Goal: Task Accomplishment & Management: Manage account settings

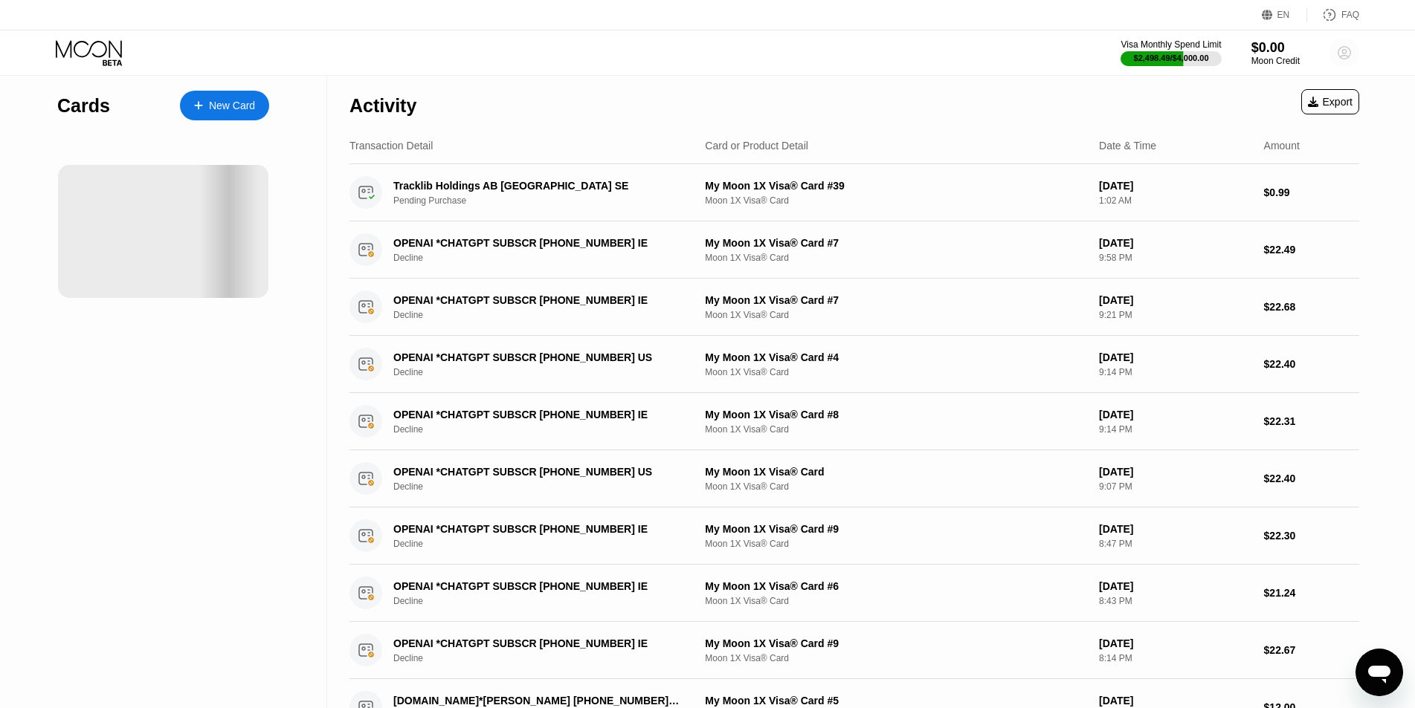
click at [1351, 53] on circle at bounding box center [1344, 53] width 30 height 30
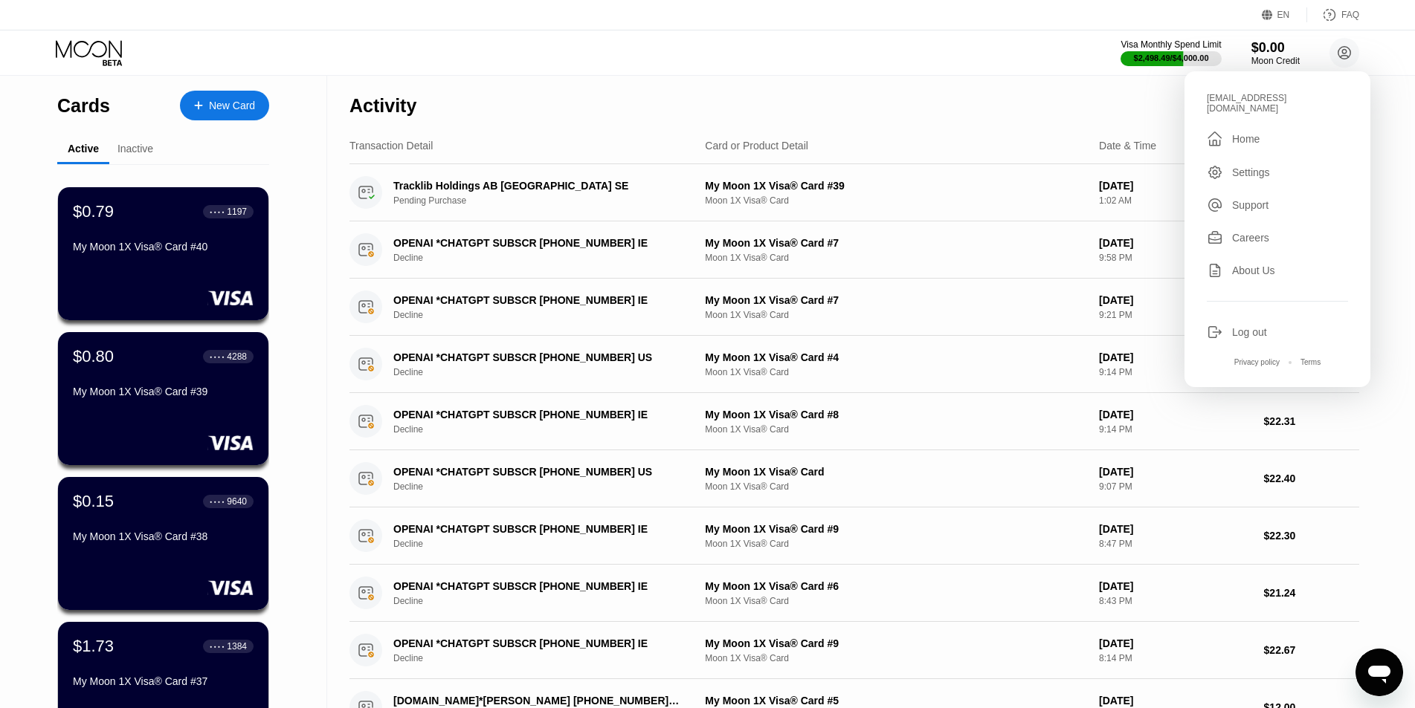
click at [1255, 326] on div "Log out" at bounding box center [1249, 332] width 35 height 12
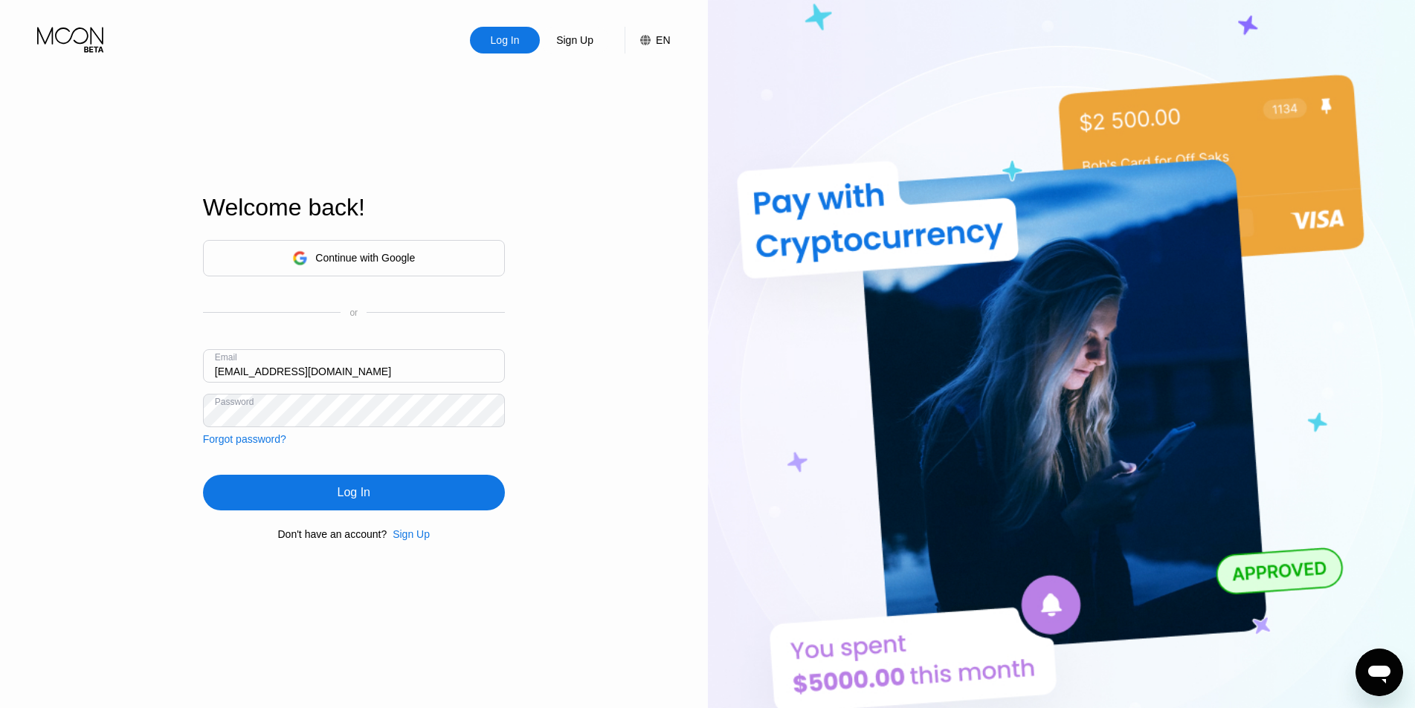
click at [186, 371] on div "Log In Sign Up EN Language Select an item Save Welcome back! Continue with Goog…" at bounding box center [354, 389] width 708 height 779
type input "v-14.06@inbox.lv"
click at [170, 420] on div "Log In Sign Up EN Language Select an item Save Welcome back! Continue with Goog…" at bounding box center [354, 389] width 708 height 779
drag, startPoint x: 329, startPoint y: 487, endPoint x: 331, endPoint y: 477, distance: 9.8
click at [329, 488] on div "Log In" at bounding box center [354, 493] width 302 height 36
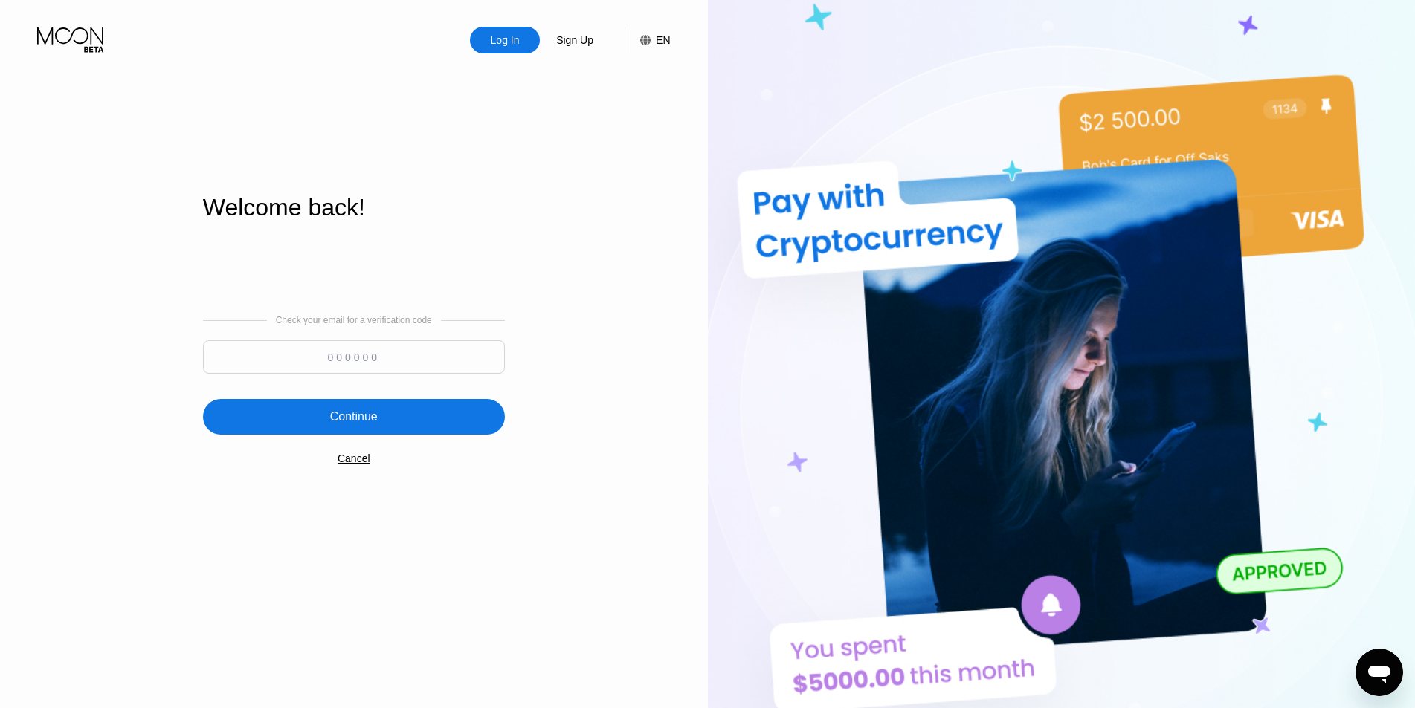
click at [378, 358] on input at bounding box center [354, 356] width 302 height 33
type input "141201"
click at [399, 410] on div "Continue" at bounding box center [354, 417] width 302 height 36
